Goal: Find specific page/section: Find specific page/section

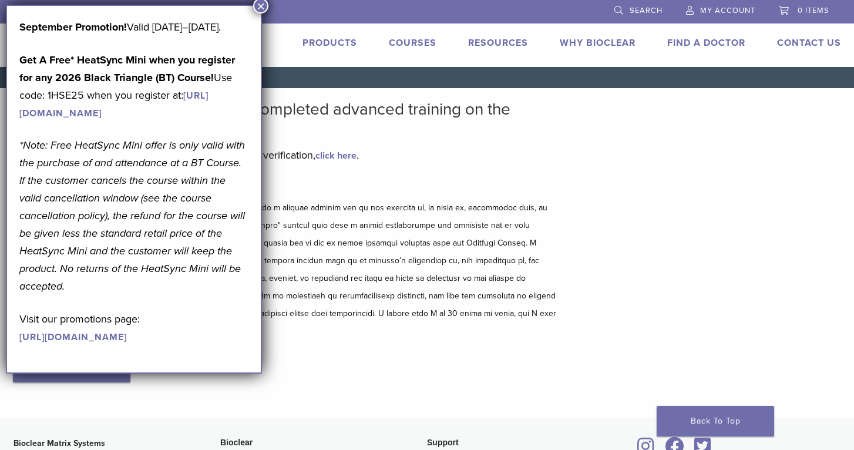
click at [260, 6] on button "×" at bounding box center [260, 5] width 15 height 15
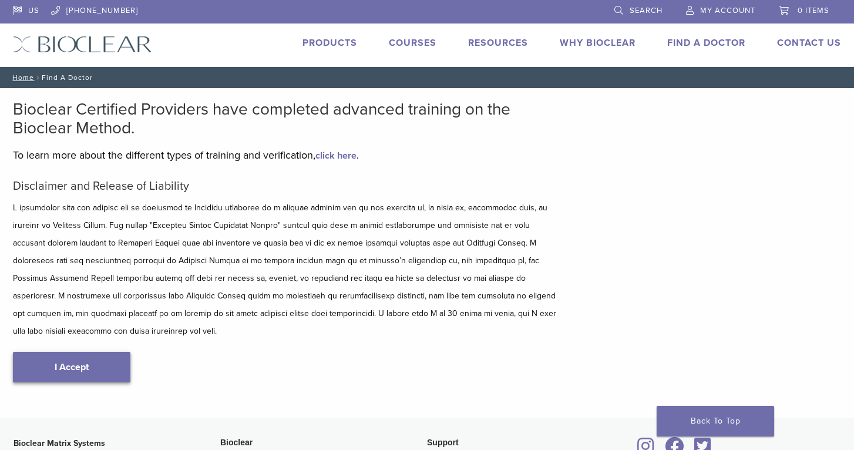
click at [97, 360] on link "I Accept" at bounding box center [72, 367] width 118 height 31
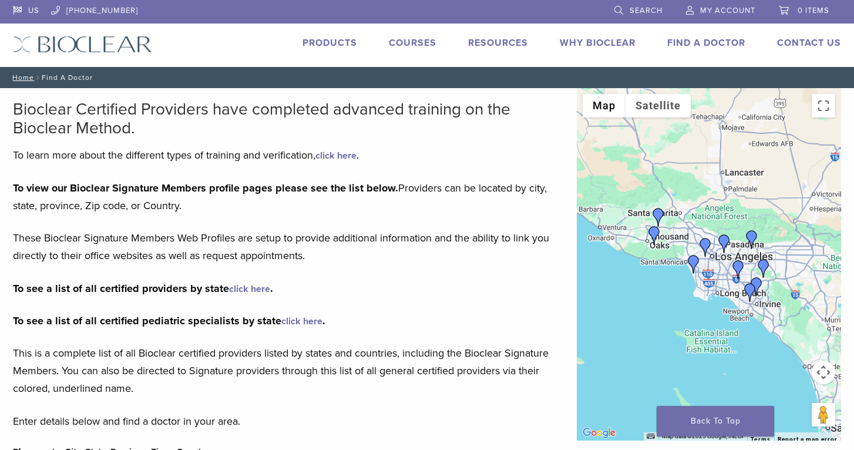
click at [725, 239] on img "Dr. Benjamin Lu" at bounding box center [724, 243] width 19 height 19
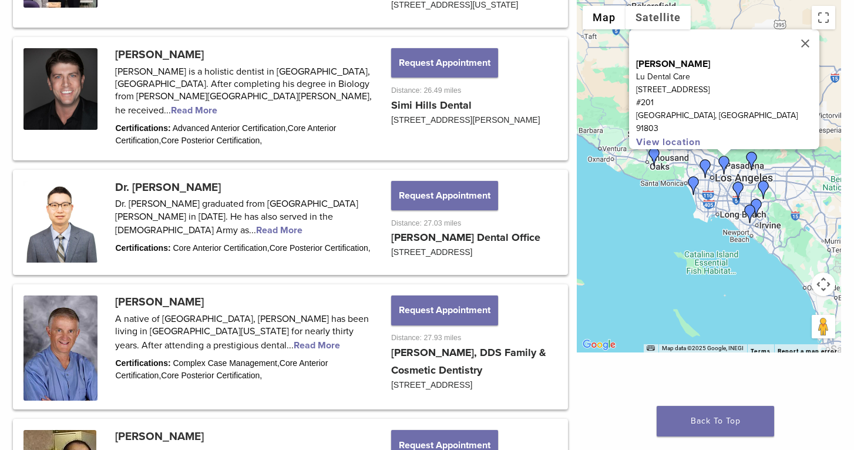
scroll to position [1124, 0]
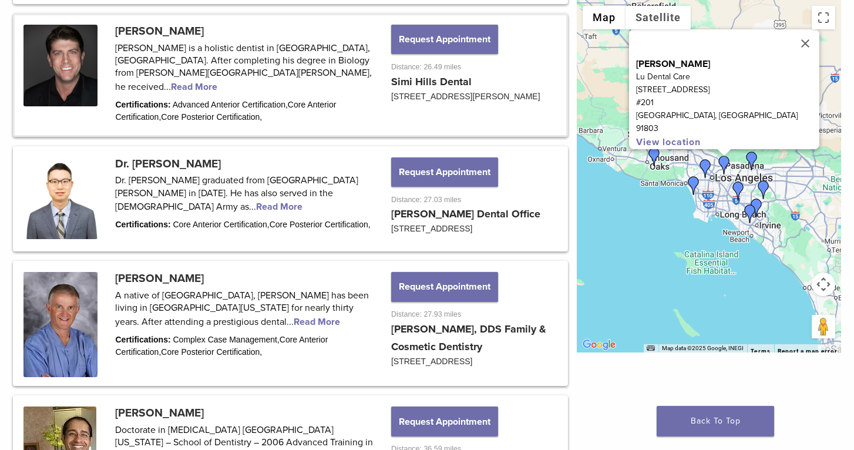
click at [156, 67] on link at bounding box center [291, 75] width 552 height 120
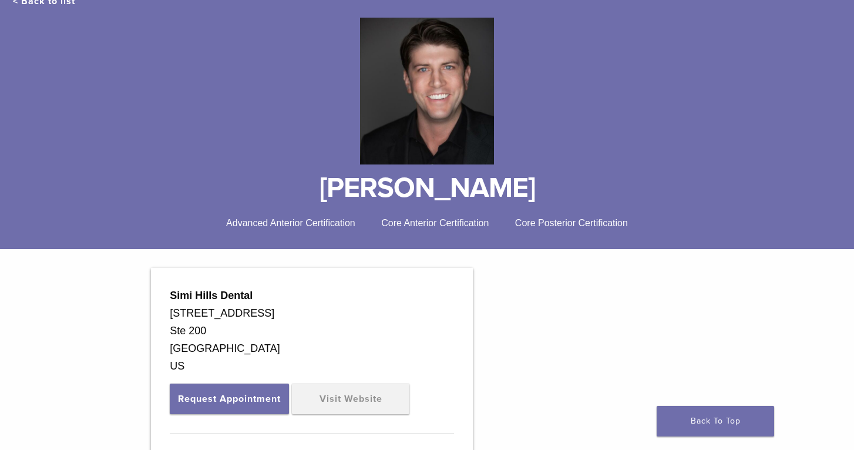
scroll to position [90, 0]
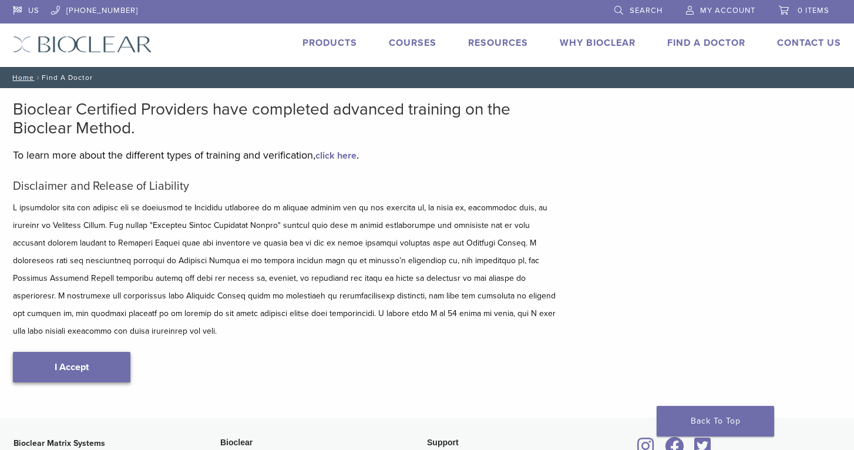
click at [62, 352] on link "I Accept" at bounding box center [72, 367] width 118 height 31
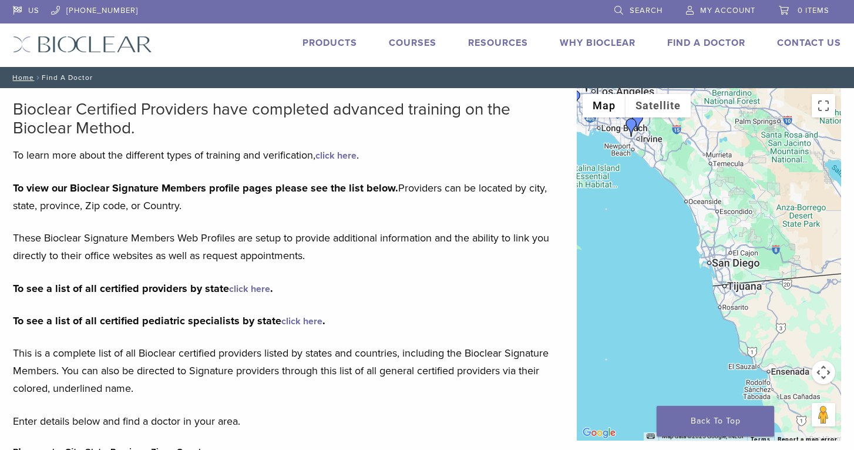
drag, startPoint x: 703, startPoint y: 339, endPoint x: 571, endPoint y: 175, distance: 211.1
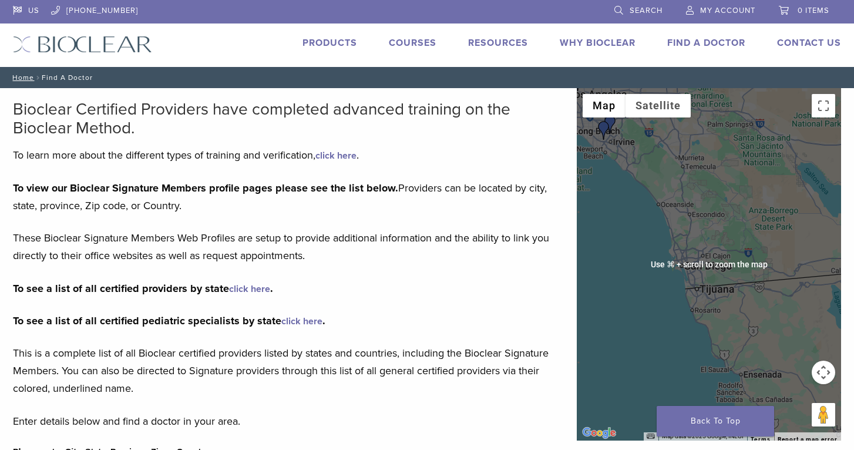
scroll to position [12, 1]
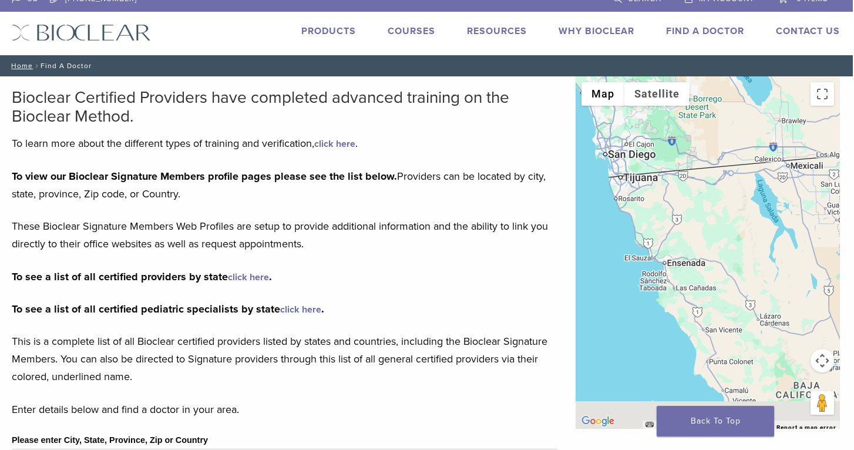
drag, startPoint x: 687, startPoint y: 227, endPoint x: 606, endPoint y: 120, distance: 134.3
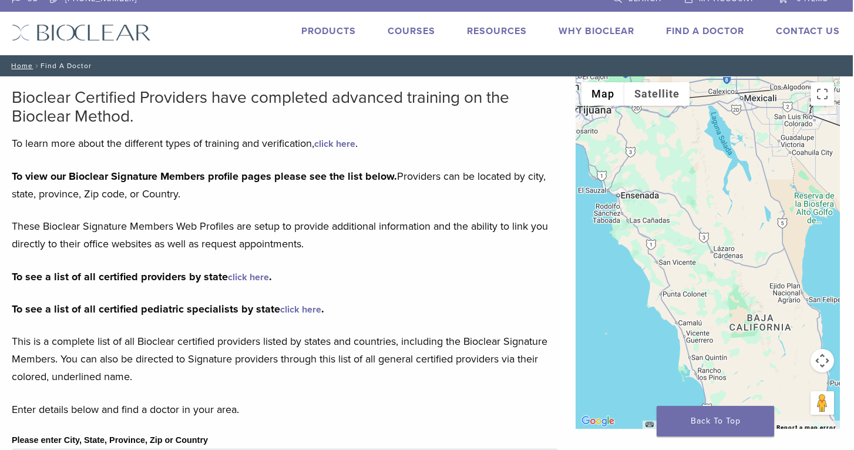
drag, startPoint x: 666, startPoint y: 206, endPoint x: 623, endPoint y: 143, distance: 75.6
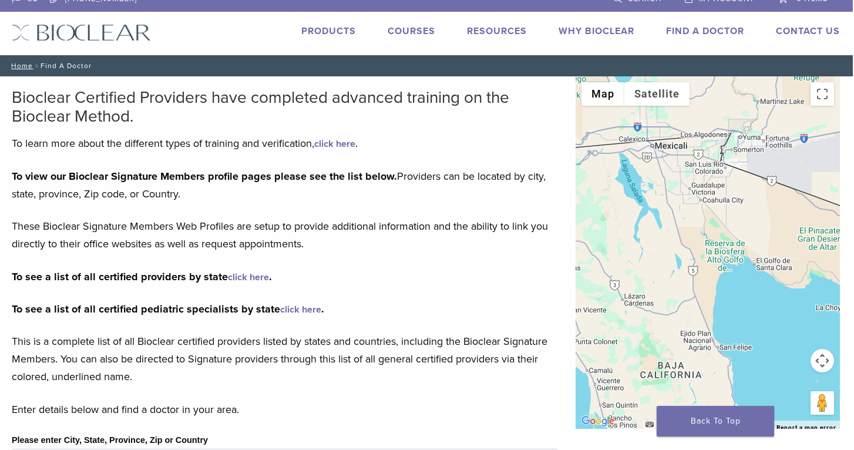
drag, startPoint x: 770, startPoint y: 316, endPoint x: 679, endPoint y: 364, distance: 102.3
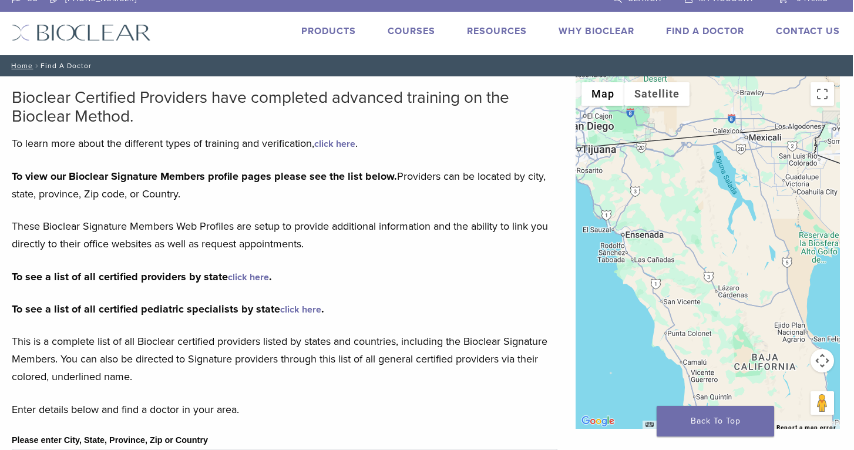
drag, startPoint x: 645, startPoint y: 326, endPoint x: 741, endPoint y: 317, distance: 96.2
click at [741, 317] on div at bounding box center [708, 252] width 264 height 353
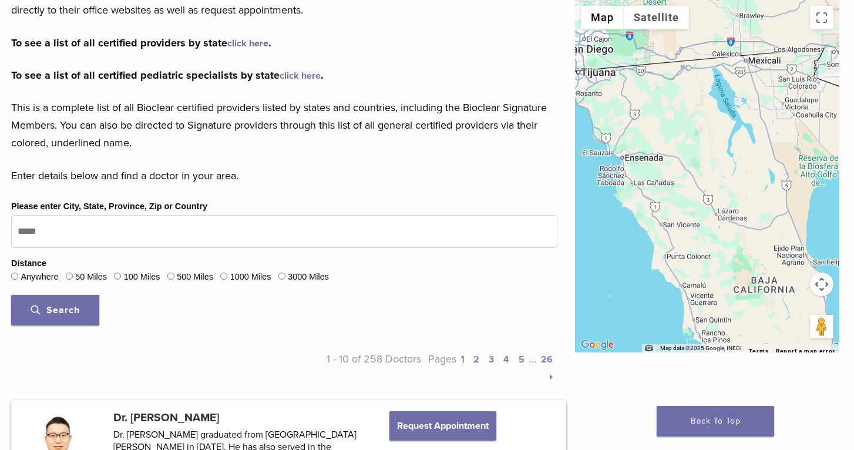
scroll to position [243, 4]
